Goal: Transaction & Acquisition: Purchase product/service

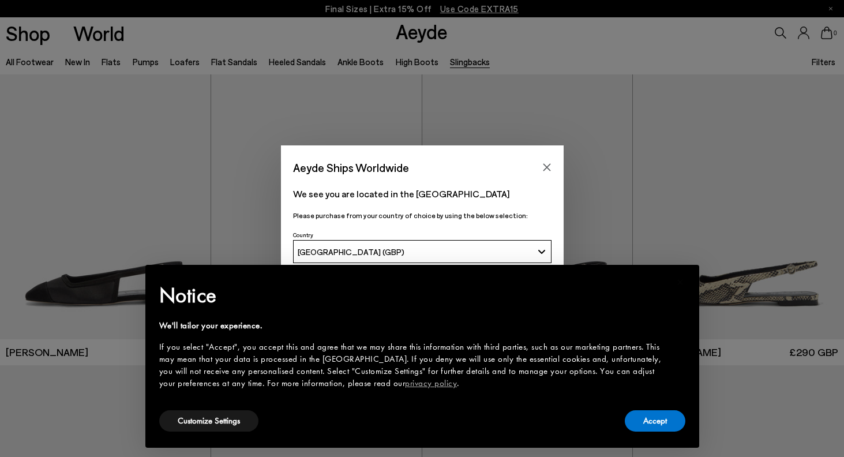
click at [662, 425] on button "Accept" at bounding box center [655, 420] width 61 height 21
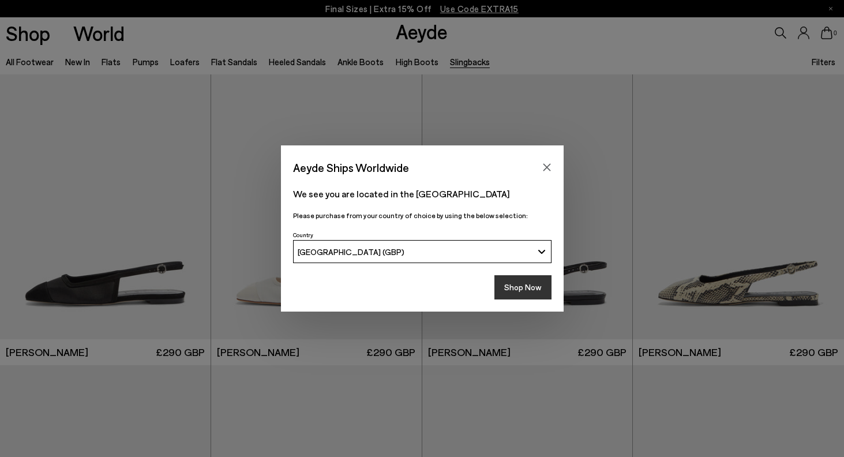
click at [515, 287] on button "Shop Now" at bounding box center [522, 287] width 57 height 24
click at [545, 165] on icon "Close" at bounding box center [546, 167] width 7 height 7
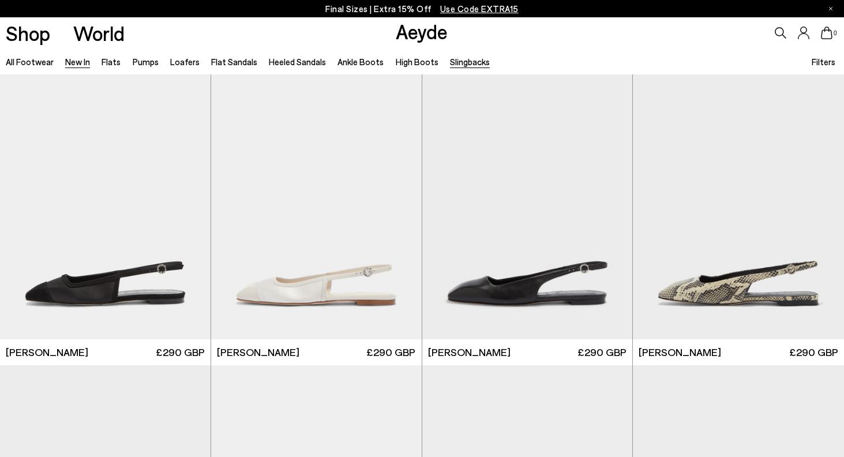
click at [73, 58] on link "New In" at bounding box center [77, 62] width 25 height 10
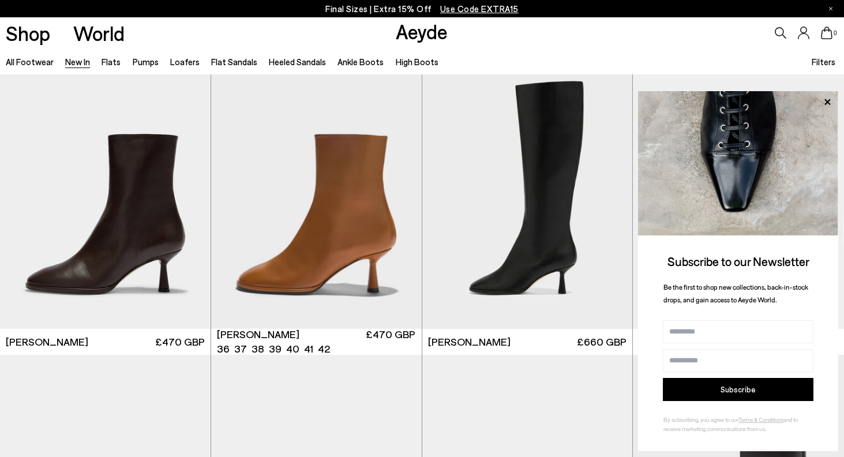
scroll to position [3206, 0]
click at [832, 100] on icon at bounding box center [827, 102] width 15 height 15
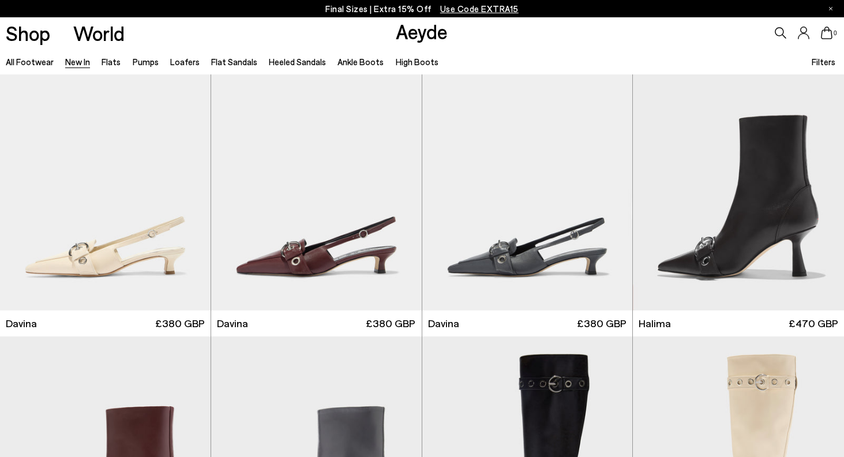
scroll to position [3610, 1]
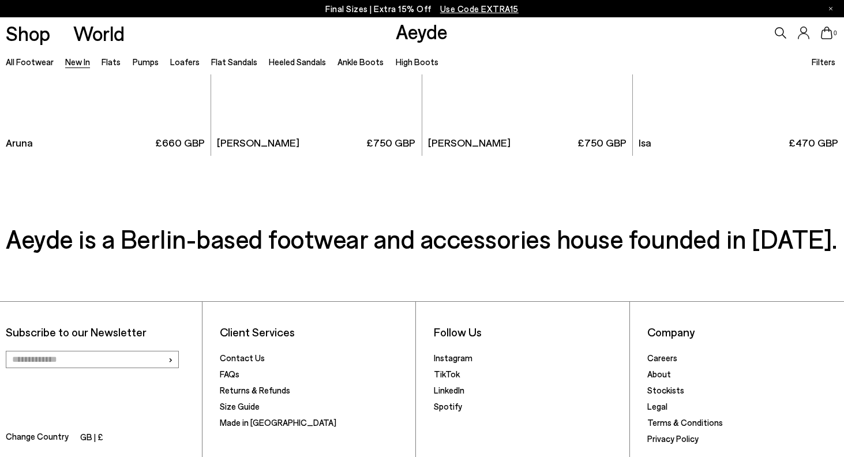
scroll to position [9826, 0]
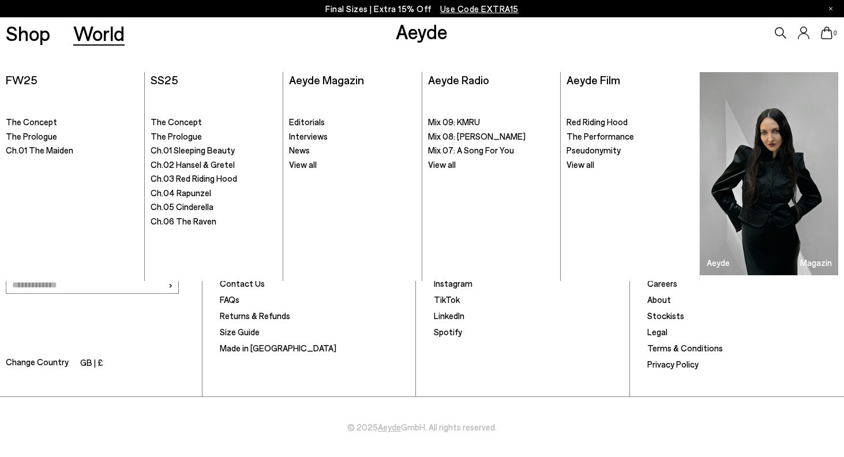
scroll to position [1737, 0]
